Goal: Transaction & Acquisition: Book appointment/travel/reservation

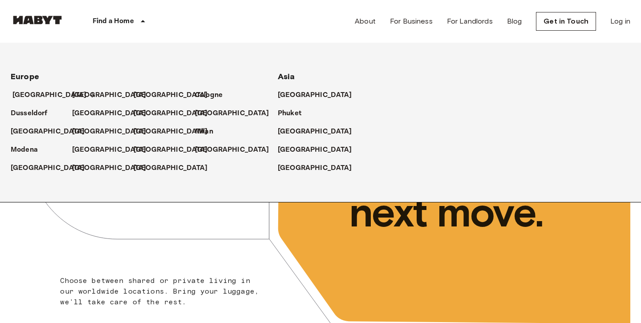
click at [39, 100] on p "[GEOGRAPHIC_DATA]" at bounding box center [49, 95] width 74 height 11
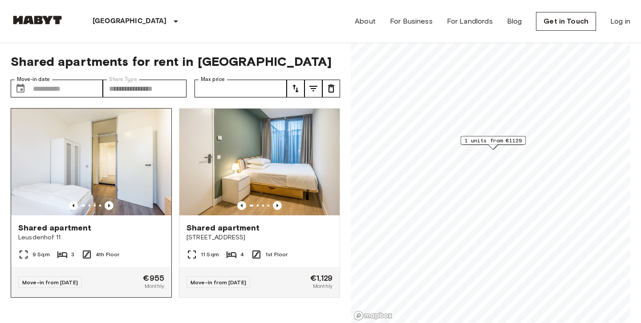
click at [96, 161] on img at bounding box center [91, 162] width 160 height 107
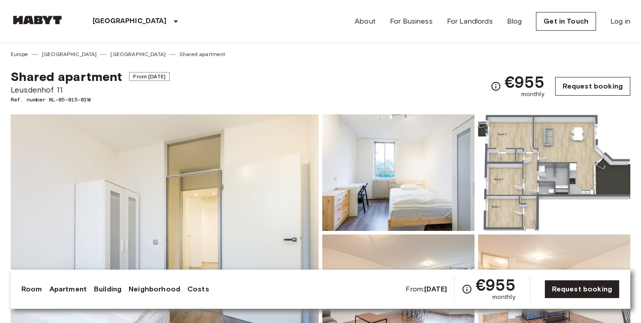
click at [588, 91] on link "Request booking" at bounding box center [592, 86] width 75 height 19
